Goal: Task Accomplishment & Management: Use online tool/utility

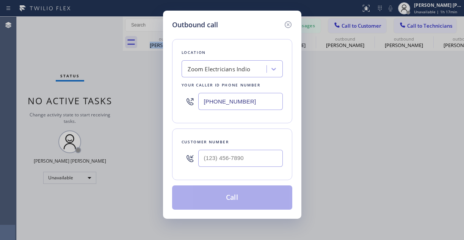
click at [238, 159] on input "text" at bounding box center [240, 158] width 85 height 17
paste input "805) 754-6681"
type input "[PHONE_NUMBER]"
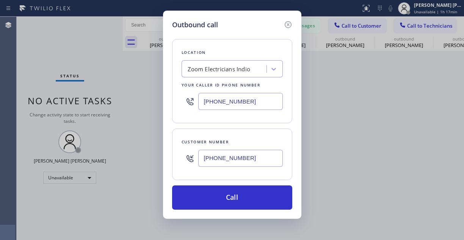
click at [55, 39] on div "Outbound call Location Zoom Electricians Indio Your caller id phone number [PHO…" at bounding box center [232, 120] width 464 height 240
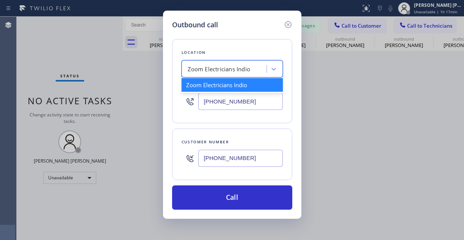
click at [220, 69] on div "Zoom Electricians Indio" at bounding box center [219, 69] width 63 height 9
paste input "Electric Wire Services [GEOGRAPHIC_DATA]"
type input "Electric Wire Services [GEOGRAPHIC_DATA]"
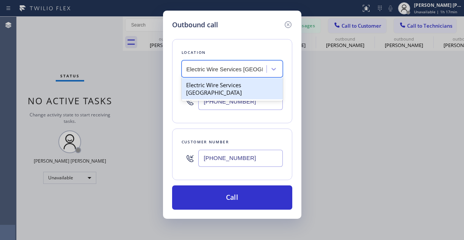
click at [222, 80] on div "Electric Wire Services [GEOGRAPHIC_DATA]" at bounding box center [232, 88] width 101 height 21
type input "[PHONE_NUMBER]"
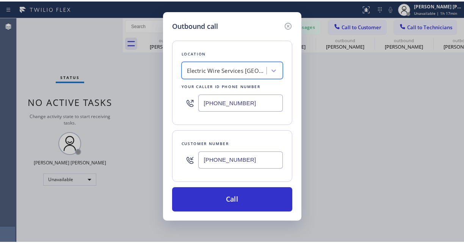
scroll to position [0, 0]
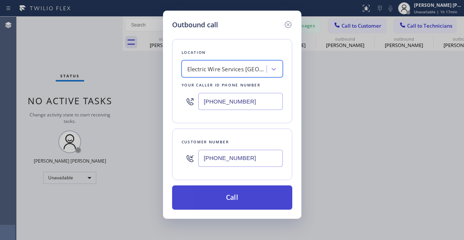
click at [254, 191] on button "Call" at bounding box center [232, 197] width 120 height 24
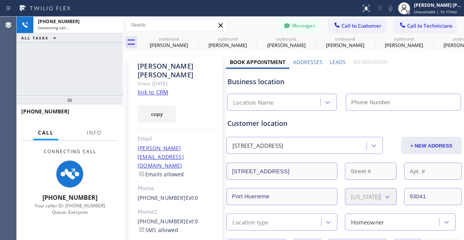
click at [58, 68] on div "[PHONE_NUMBER] Connecting call… ALL TASKS ALL TASKS ACTIVE TASKS TASKS IN WRAP …" at bounding box center [70, 56] width 106 height 78
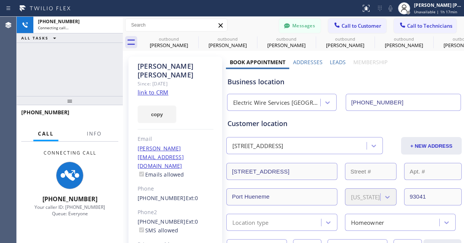
type input "[PHONE_NUMBER]"
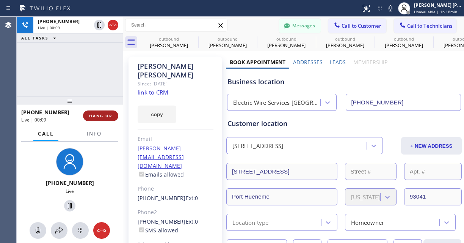
click at [97, 114] on span "HANG UP" at bounding box center [100, 115] width 23 height 5
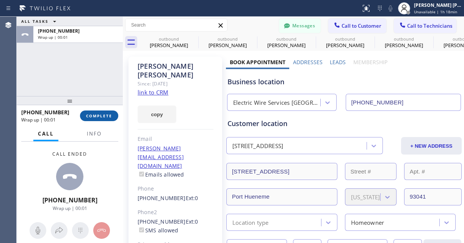
click at [99, 118] on button "COMPLETE" at bounding box center [99, 115] width 38 height 11
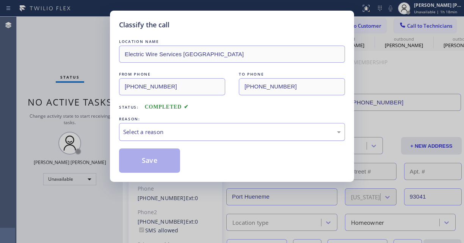
click at [178, 135] on div "Select a reason" at bounding box center [232, 131] width 218 height 9
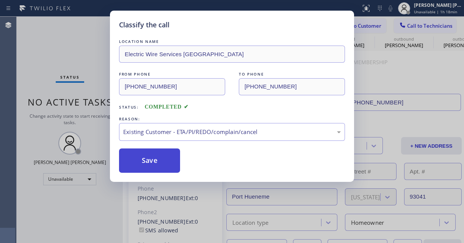
click at [149, 157] on button "Save" at bounding box center [149, 160] width 61 height 24
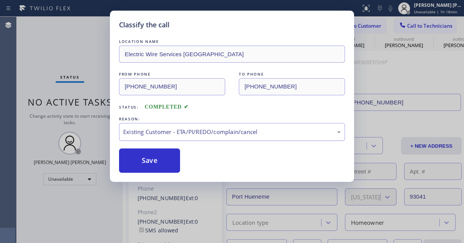
click at [55, 26] on div "Classify the call LOCATION NAME Electric Wire Services Oxnard FROM PHONE [PHONE…" at bounding box center [232, 121] width 464 height 243
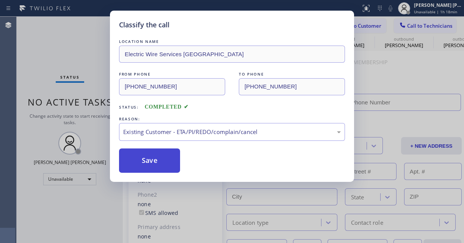
click at [154, 157] on div "Back to Dashboard Change Sender ID Customers Technicians [PERSON_NAME] [PERSON_…" at bounding box center [293, 130] width 341 height 226
click at [153, 158] on div "Back to Dashboard Change Sender ID Customers Technicians [PERSON_NAME] [PERSON_…" at bounding box center [293, 130] width 341 height 226
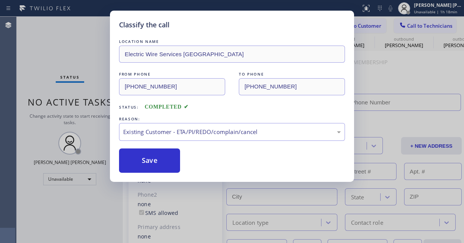
click at [153, 158] on div "Back to Dashboard Change Sender ID Customers Technicians [PERSON_NAME] [PERSON_…" at bounding box center [293, 130] width 341 height 226
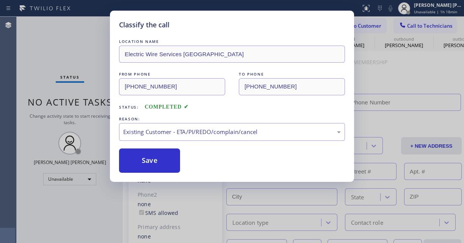
click at [153, 158] on div "Back to Dashboard Change Sender ID Customers Technicians [PERSON_NAME] [PERSON_…" at bounding box center [293, 130] width 341 height 226
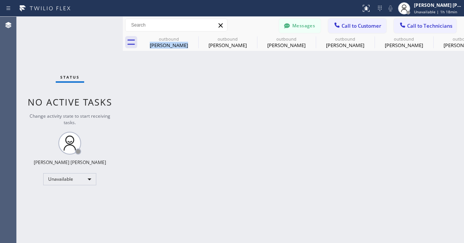
click at [153, 158] on div "Back to Dashboard Change Sender ID Customers Technicians [PERSON_NAME] [PERSON_…" at bounding box center [293, 130] width 341 height 226
click at [369, 25] on span "Call to Customer" at bounding box center [361, 25] width 40 height 7
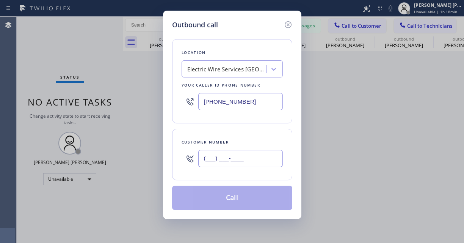
click at [226, 160] on input "(___) ___-____" at bounding box center [240, 158] width 85 height 17
paste input "text"
type input "(___) ___-____"
click at [50, 62] on div "Outbound call Location Electric Wire Services Oxnard Your caller id phone numbe…" at bounding box center [232, 121] width 464 height 243
click at [229, 161] on input "(___) ___-____" at bounding box center [240, 158] width 85 height 17
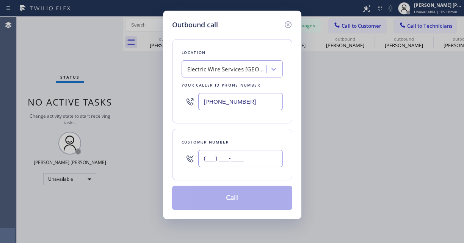
paste input "805) 754-6681"
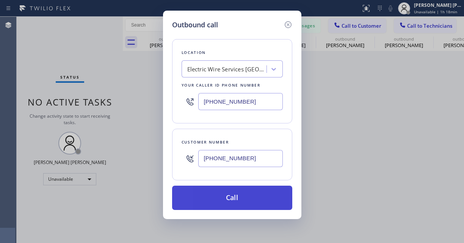
type input "[PHONE_NUMBER]"
click at [226, 191] on button "Call" at bounding box center [232, 197] width 120 height 24
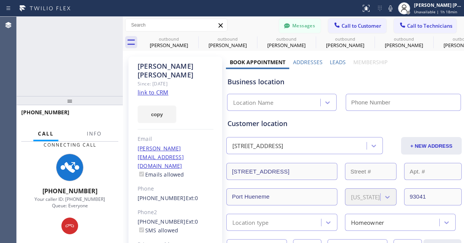
type input "[PHONE_NUMBER]"
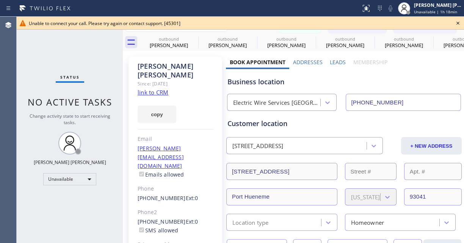
click at [458, 22] on icon at bounding box center [457, 23] width 9 height 9
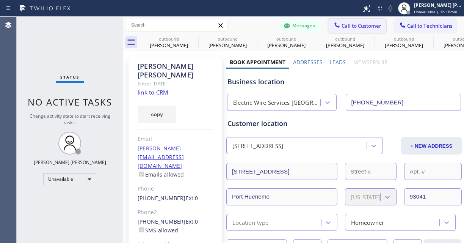
click at [366, 25] on span "Call to Customer" at bounding box center [361, 25] width 40 height 7
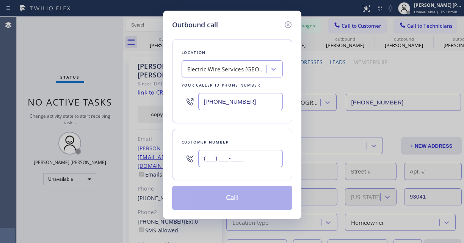
click at [224, 154] on input "(___) ___-____" at bounding box center [240, 158] width 85 height 17
paste input "805) 754-6681"
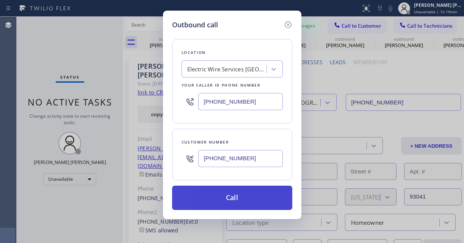
type input "[PHONE_NUMBER]"
click at [229, 196] on button "Call" at bounding box center [232, 197] width 120 height 24
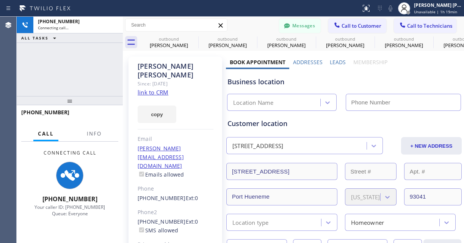
type input "[PHONE_NUMBER]"
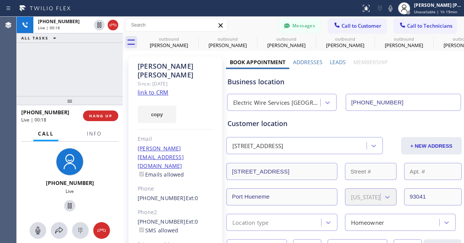
click at [52, 68] on div "[PHONE_NUMBER] Live | 00:18 ALL TASKS ALL TASKS ACTIVE TASKS TASKS IN WRAP UP" at bounding box center [70, 56] width 106 height 79
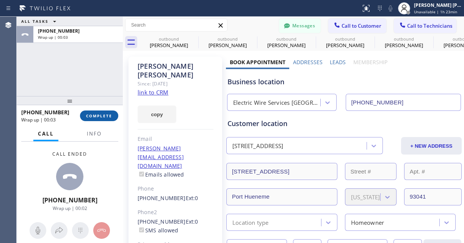
click at [105, 113] on span "COMPLETE" at bounding box center [99, 115] width 26 height 5
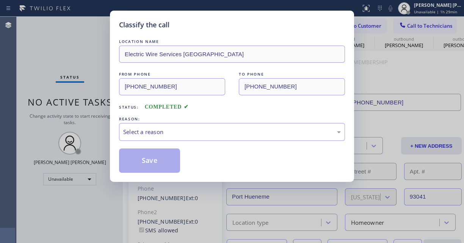
click at [148, 121] on div "REASON:" at bounding box center [232, 119] width 226 height 8
click at [153, 142] on div "LOCATION NAME Electric Wire Services Oxnard FROM PHONE [PHONE_NUMBER] TO PHONE …" at bounding box center [232, 105] width 226 height 135
click at [161, 135] on div "Select a reason" at bounding box center [232, 132] width 226 height 18
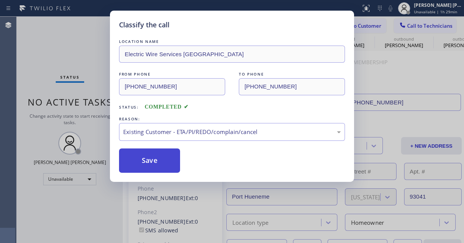
click at [153, 160] on button "Save" at bounding box center [149, 160] width 61 height 24
drag, startPoint x: 153, startPoint y: 160, endPoint x: 81, endPoint y: 10, distance: 166.0
click at [153, 160] on button "Save" at bounding box center [149, 160] width 61 height 24
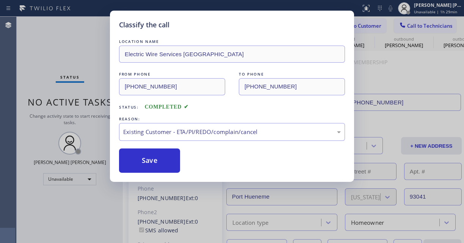
click at [153, 160] on button "Save" at bounding box center [149, 160] width 61 height 24
click at [153, 161] on button "Save" at bounding box center [149, 160] width 61 height 24
click at [145, 164] on button "Save" at bounding box center [149, 160] width 61 height 24
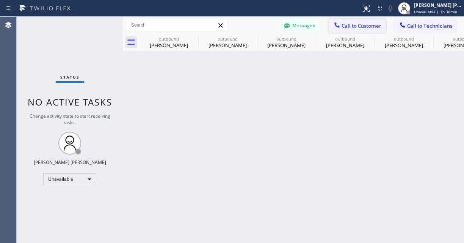
click at [360, 21] on button "Call to Customer" at bounding box center [357, 26] width 58 height 14
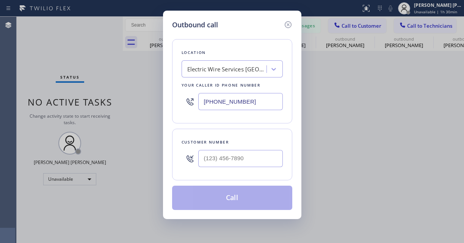
click at [215, 161] on input "text" at bounding box center [240, 158] width 85 height 17
type input "(___) ___-____"
paste input "text"
type input "(___) ___-____"
click at [53, 37] on div "Outbound call Location Electric Wire Services Oxnard Your caller id phone numbe…" at bounding box center [232, 121] width 464 height 243
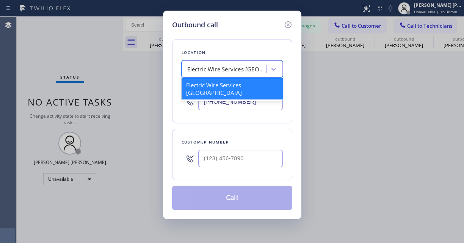
click at [235, 66] on div "Electric Wire Services [GEOGRAPHIC_DATA]" at bounding box center [227, 69] width 80 height 9
paste input "[MEDICAL_DATA] Electrical Ojai"
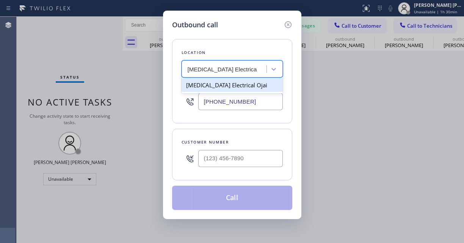
type input "[MEDICAL_DATA] Electrical Ojai"
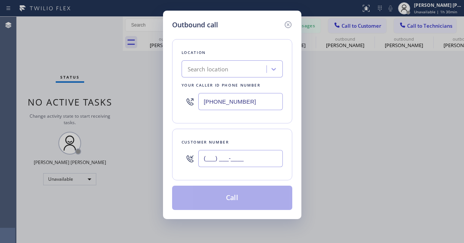
click at [225, 158] on input "(___) ___-____" at bounding box center [240, 158] width 85 height 17
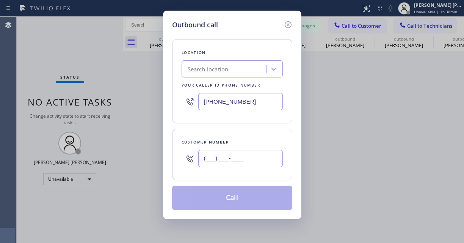
paste input "818) 726-0599"
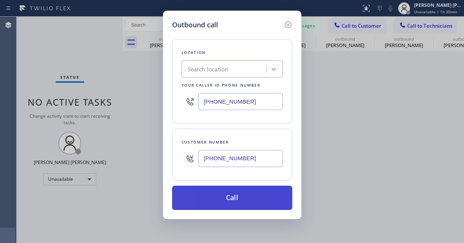
type input "[PHONE_NUMBER]"
click at [226, 194] on button "Call" at bounding box center [232, 197] width 120 height 24
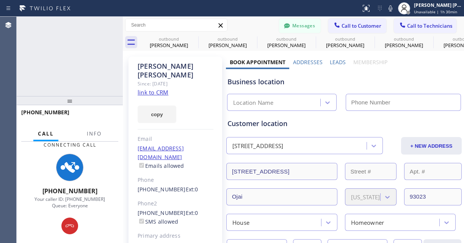
type input "[PHONE_NUMBER]"
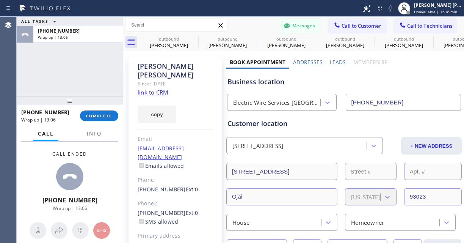
click at [105, 108] on div "[PHONE_NUMBER] Wrap up | 13:06 COMPLETE" at bounding box center [69, 116] width 97 height 20
click at [99, 117] on span "COMPLETE" at bounding box center [99, 115] width 26 height 5
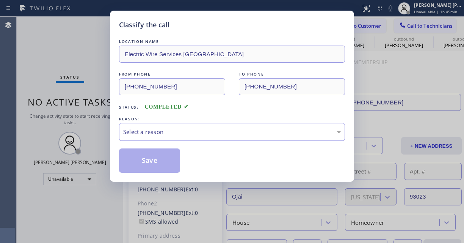
click at [149, 134] on div "Select a reason" at bounding box center [232, 131] width 218 height 9
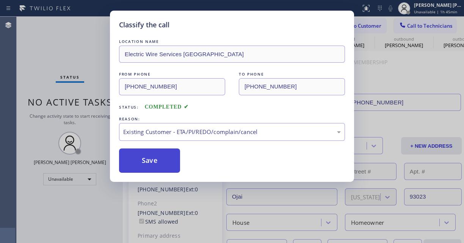
click at [153, 167] on button "Save" at bounding box center [149, 160] width 61 height 24
